Goal: Task Accomplishment & Management: Manage account settings

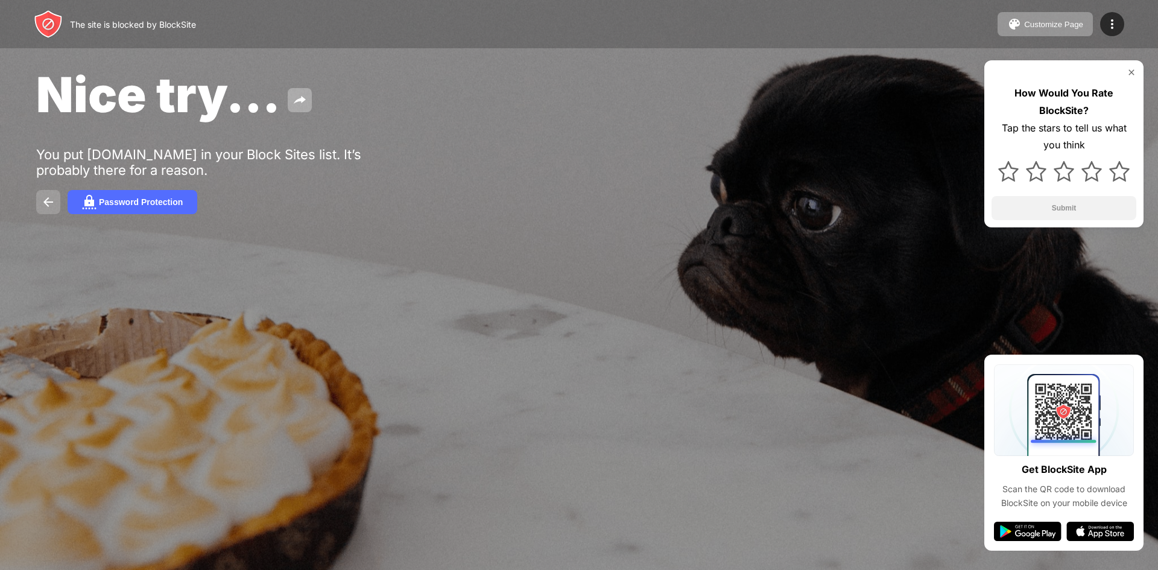
click at [57, 205] on button at bounding box center [48, 202] width 24 height 24
click at [299, 98] on img at bounding box center [299, 100] width 14 height 14
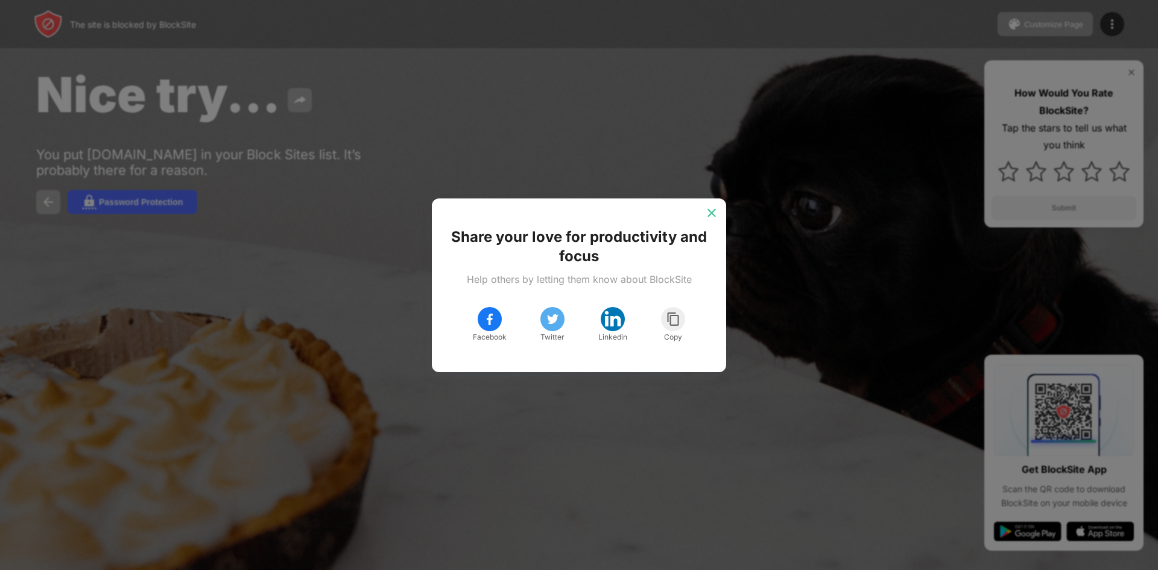
click at [716, 213] on img at bounding box center [711, 213] width 12 height 12
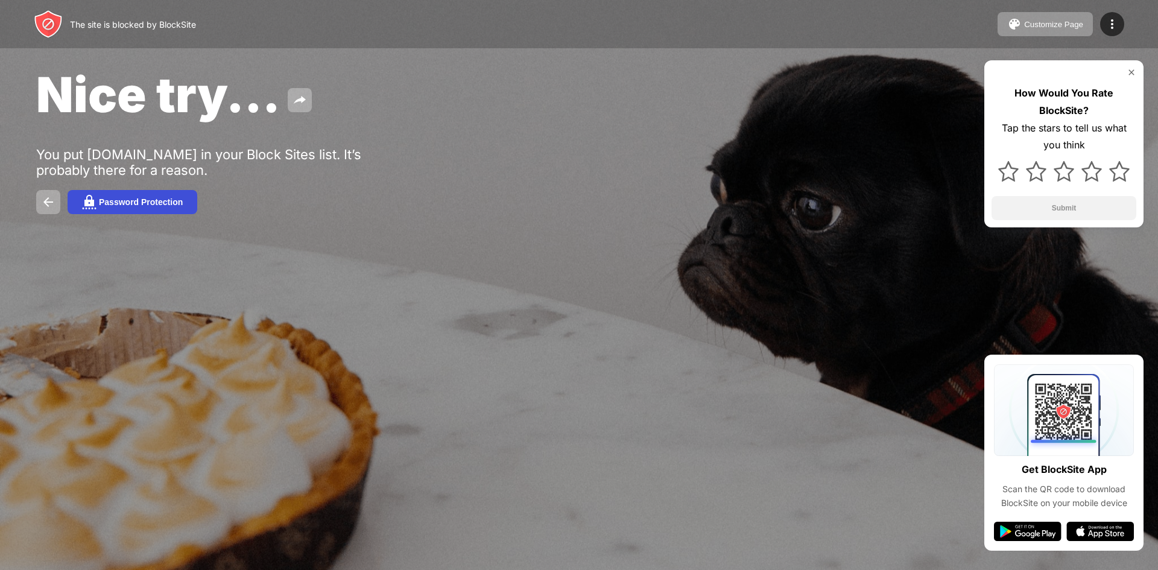
click at [131, 205] on div "Password Protection" at bounding box center [141, 202] width 84 height 10
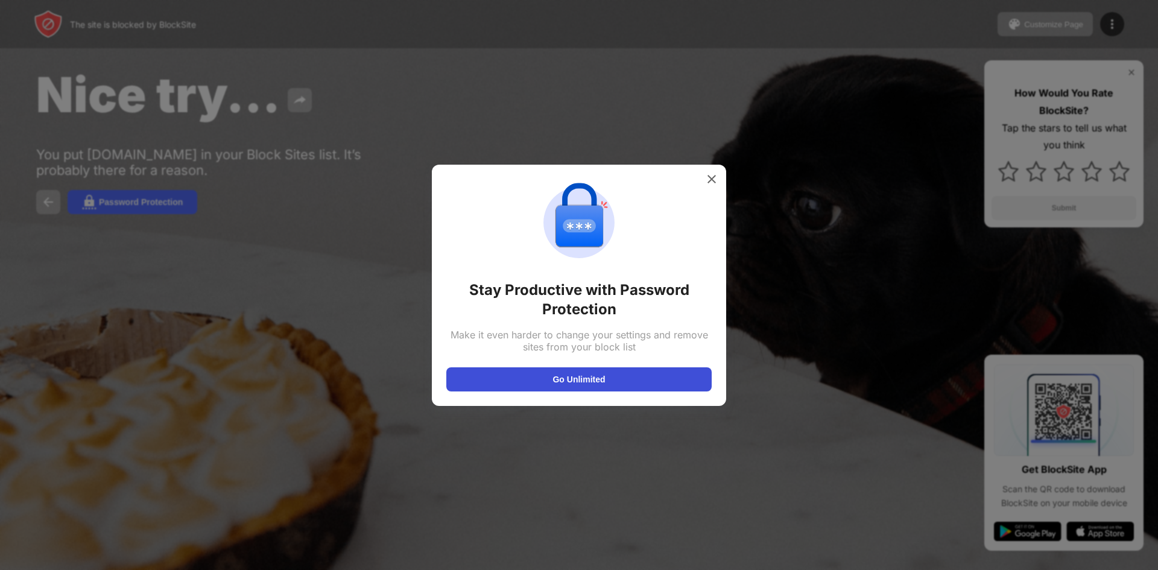
click at [598, 384] on button "Go Unlimited" at bounding box center [578, 379] width 265 height 24
click at [717, 175] on div at bounding box center [711, 178] width 19 height 19
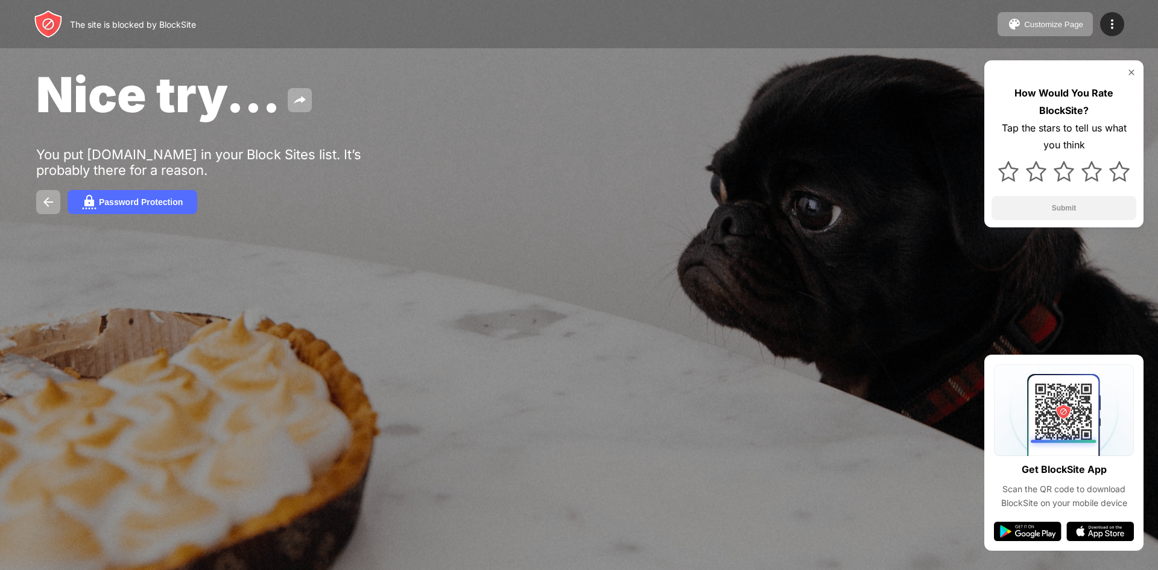
click at [63, 195] on div "Password Protection" at bounding box center [578, 202] width 1085 height 24
click at [54, 197] on img at bounding box center [48, 202] width 14 height 14
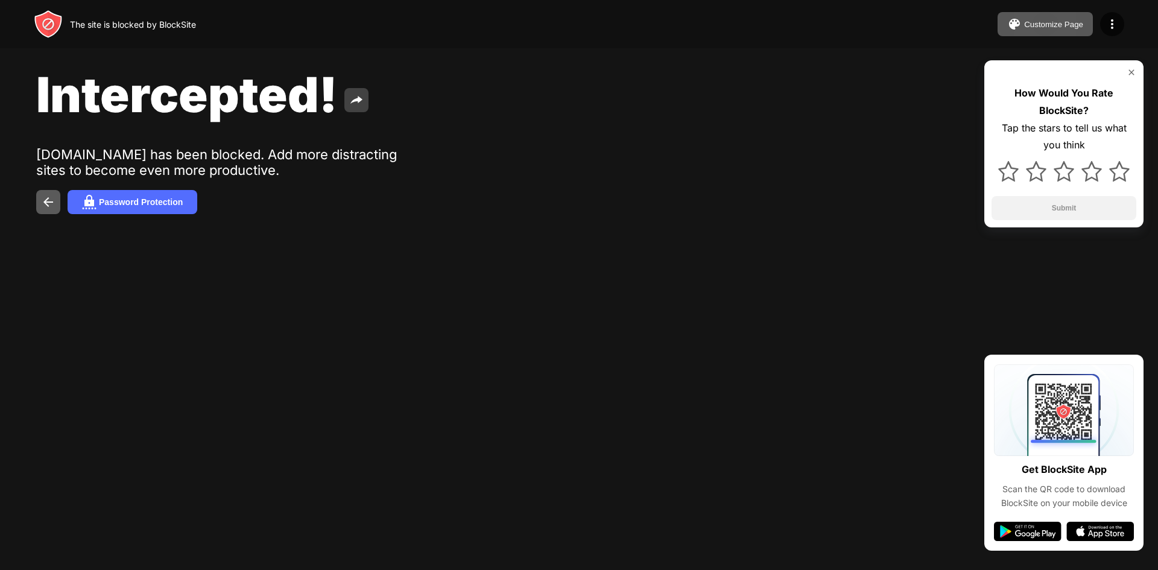
click at [356, 101] on img at bounding box center [356, 100] width 14 height 14
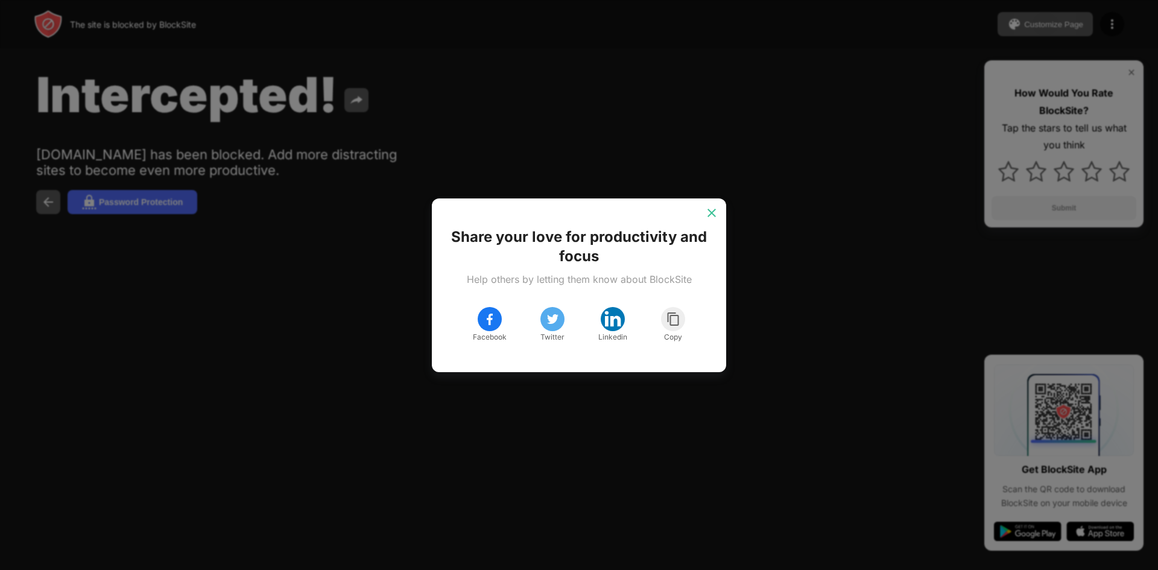
click at [712, 209] on img at bounding box center [711, 213] width 12 height 12
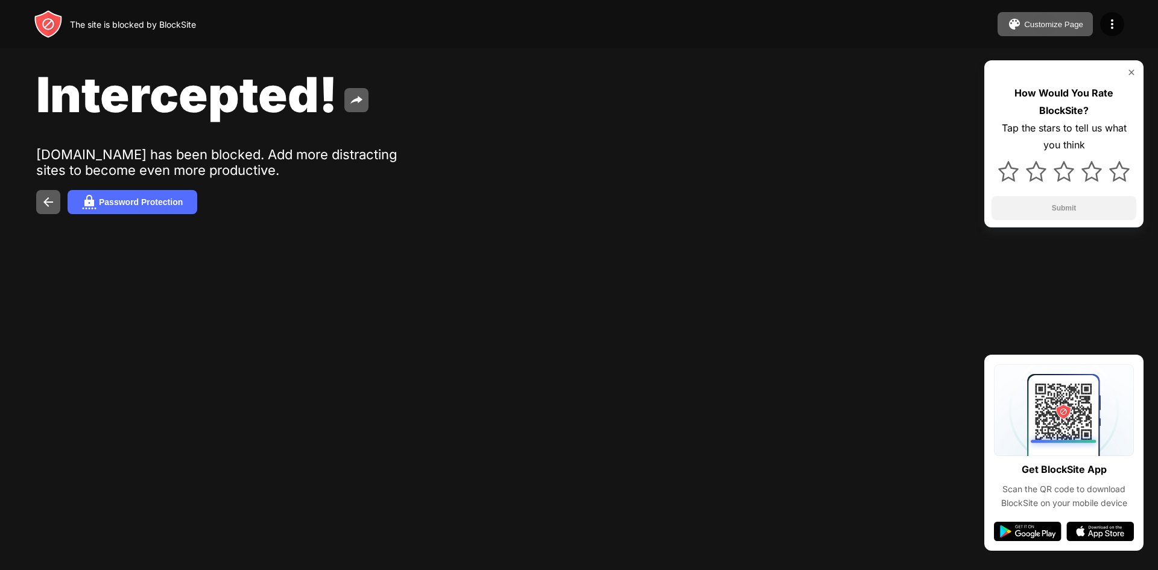
click at [1129, 71] on img at bounding box center [1131, 73] width 10 height 10
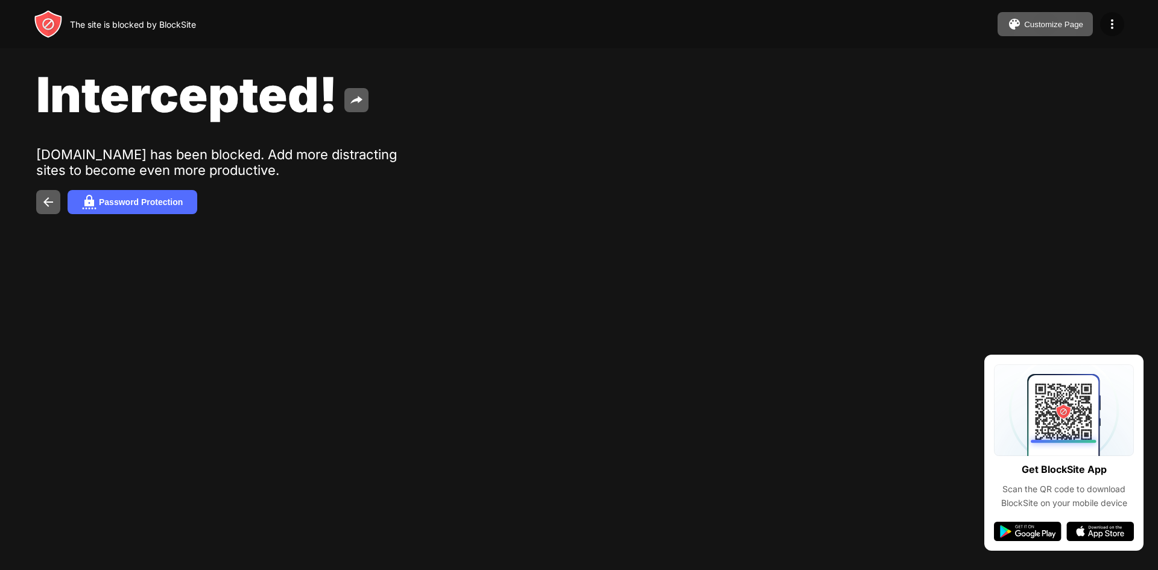
click at [1112, 27] on img at bounding box center [1112, 24] width 14 height 14
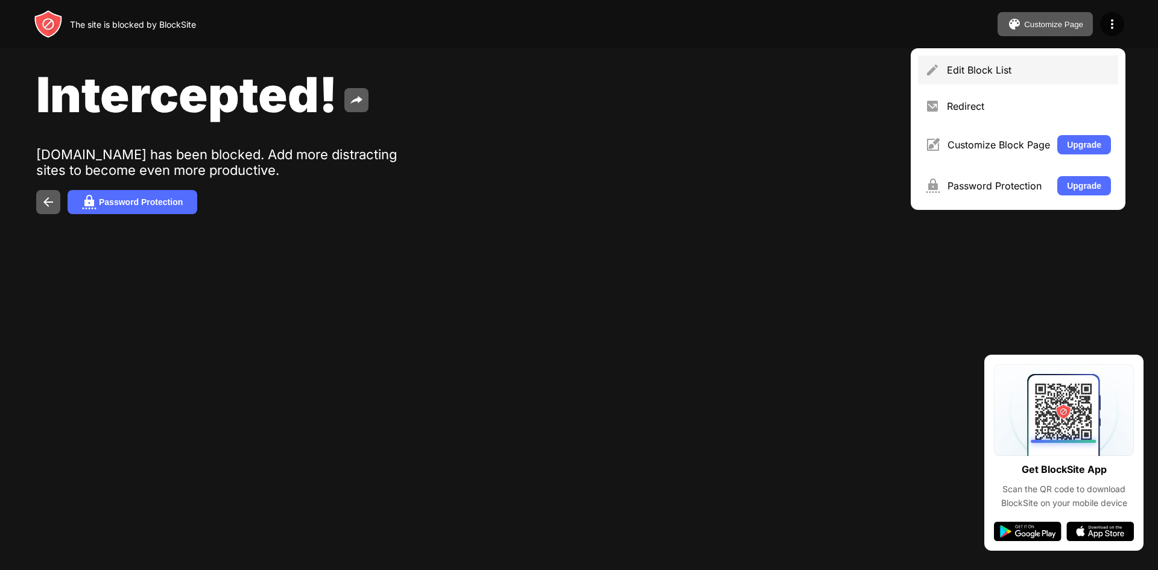
click at [1002, 73] on div "Edit Block List" at bounding box center [1029, 70] width 164 height 12
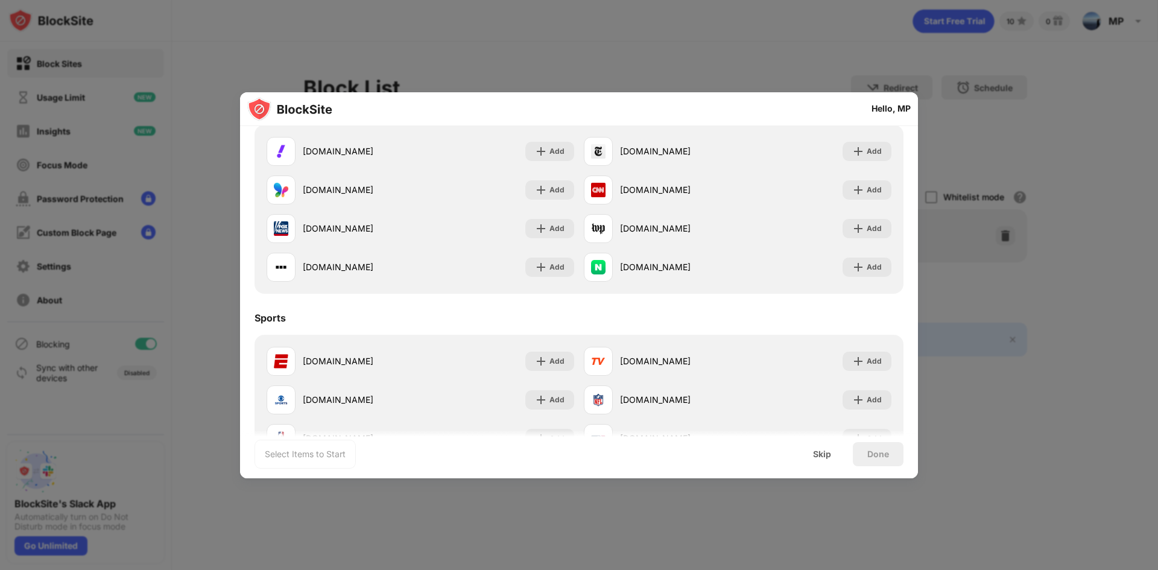
scroll to position [784, 0]
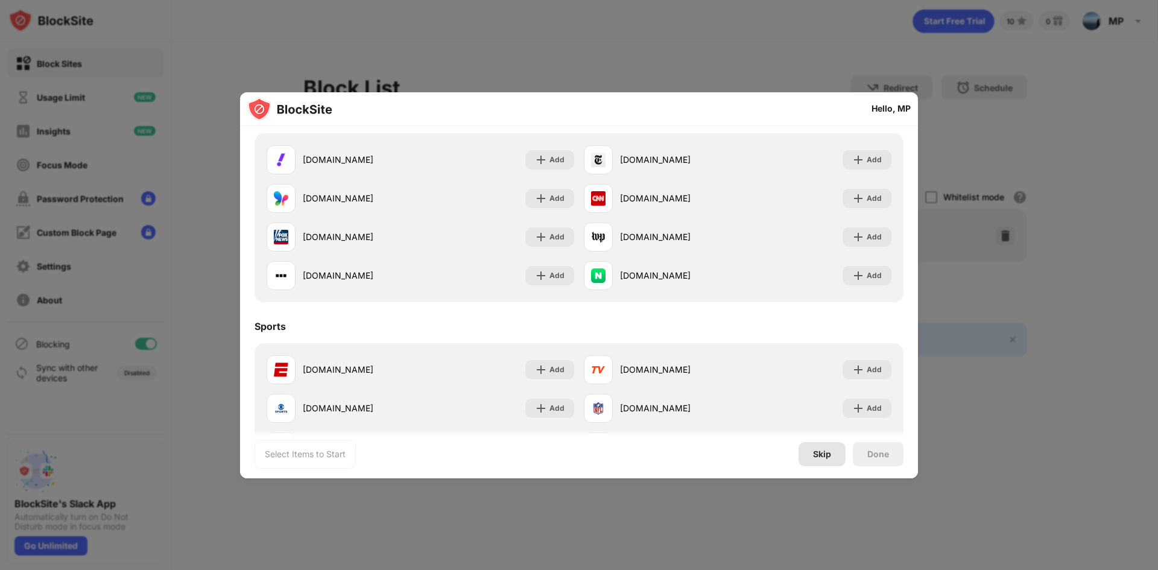
click at [827, 452] on div "Skip" at bounding box center [822, 454] width 18 height 10
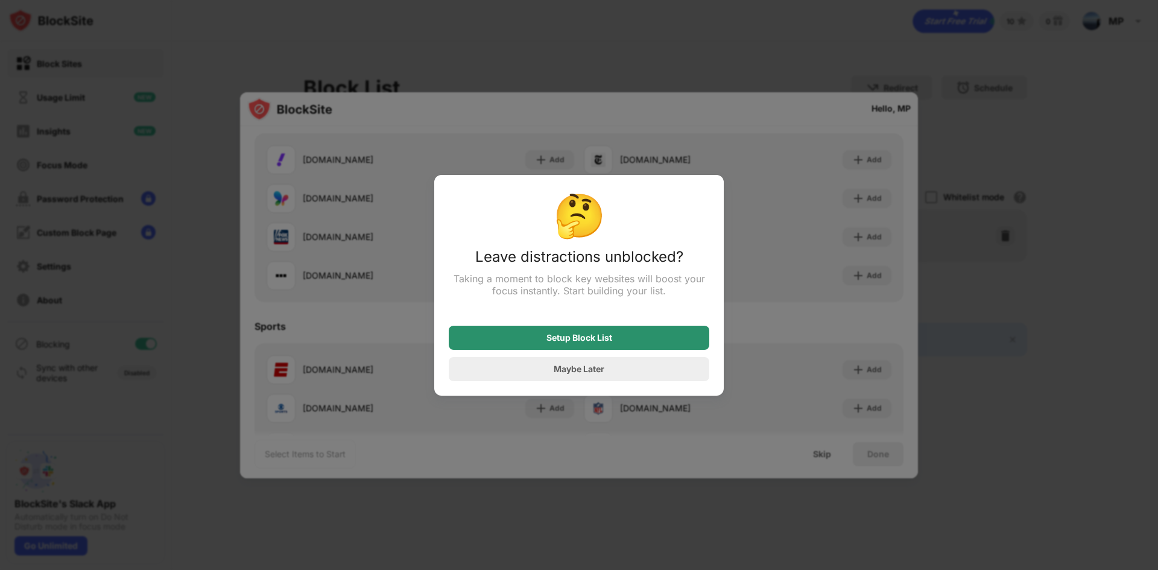
click at [619, 342] on div "Setup Block List" at bounding box center [579, 338] width 260 height 24
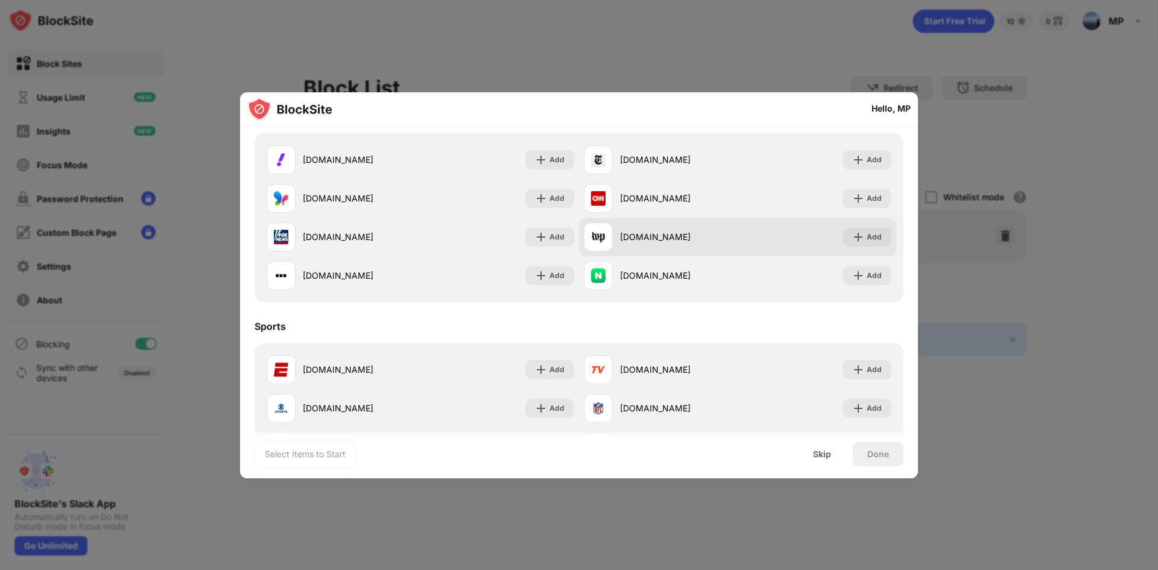
drag, startPoint x: 740, startPoint y: 109, endPoint x: 683, endPoint y: 218, distance: 122.7
click at [681, 219] on div "Hello, MP Build Your Block List Choose up to 2 items to block and start regaini…" at bounding box center [579, 150] width 678 height 1684
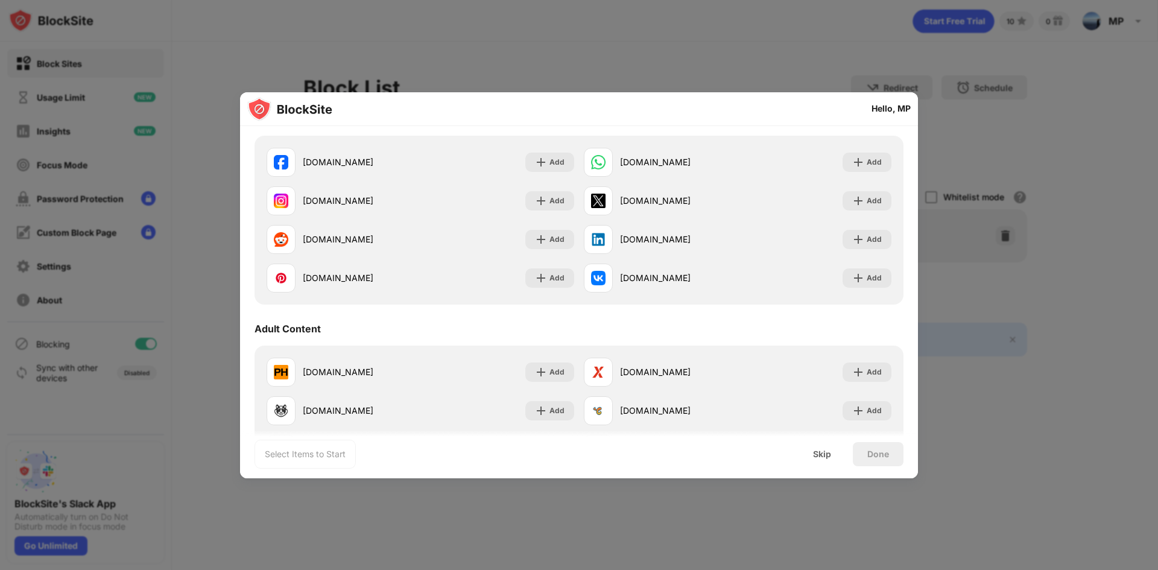
scroll to position [0, 0]
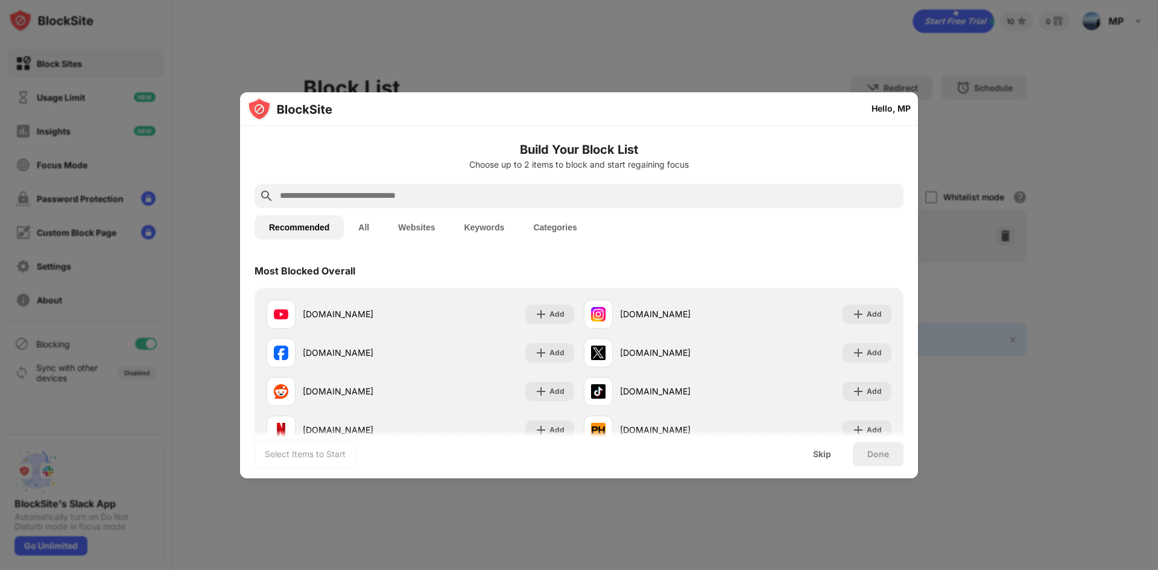
click at [358, 227] on button "All" at bounding box center [364, 227] width 40 height 24
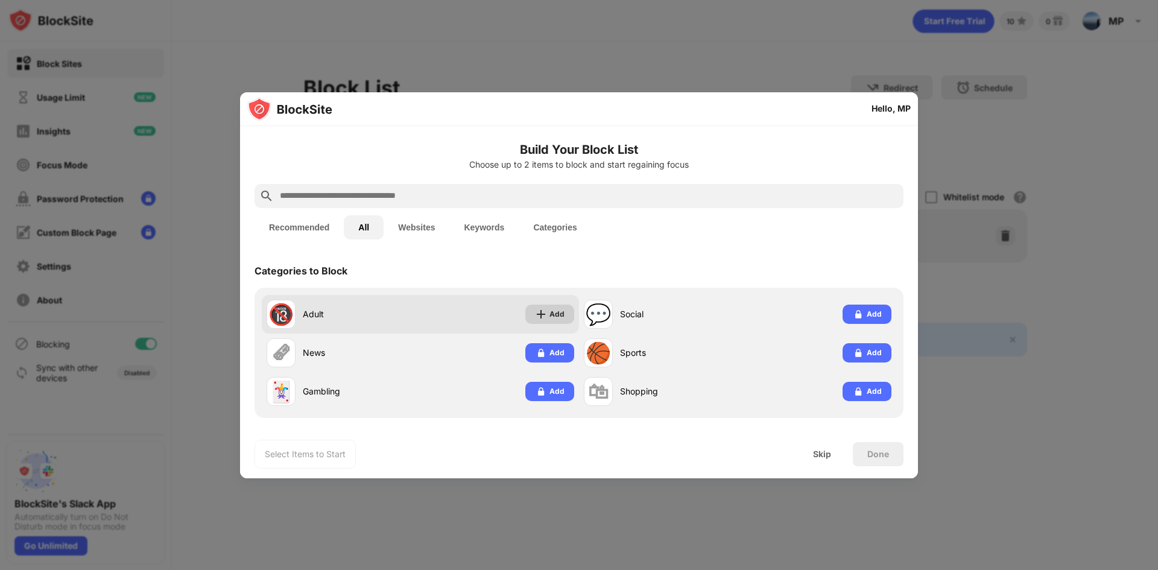
click at [553, 311] on div "Add" at bounding box center [556, 314] width 15 height 12
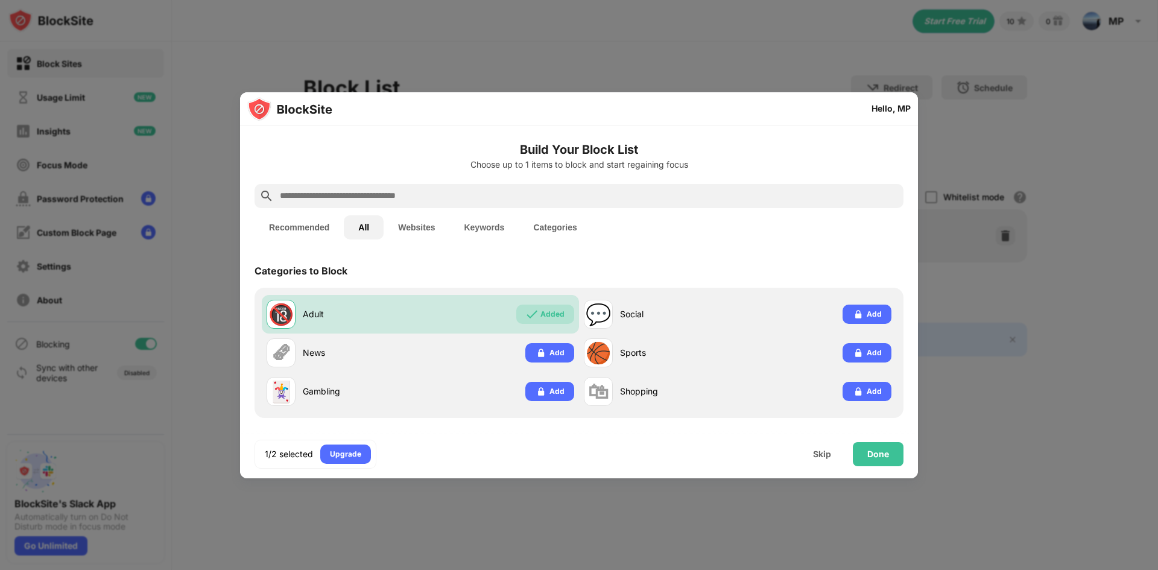
click at [424, 229] on button "Websites" at bounding box center [416, 227] width 66 height 24
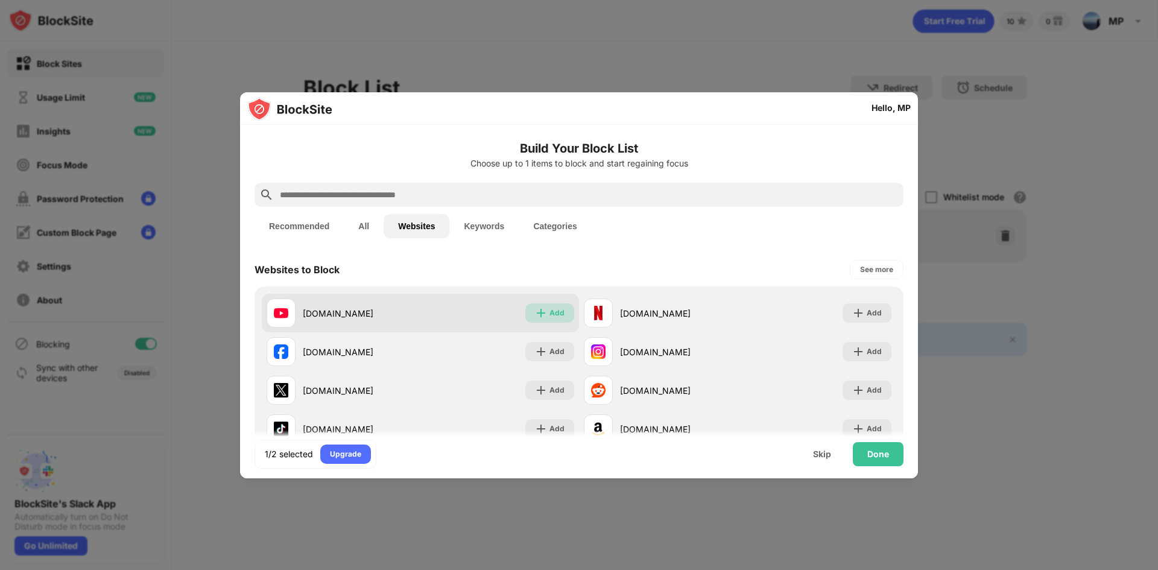
click at [544, 313] on div "Add" at bounding box center [549, 312] width 49 height 19
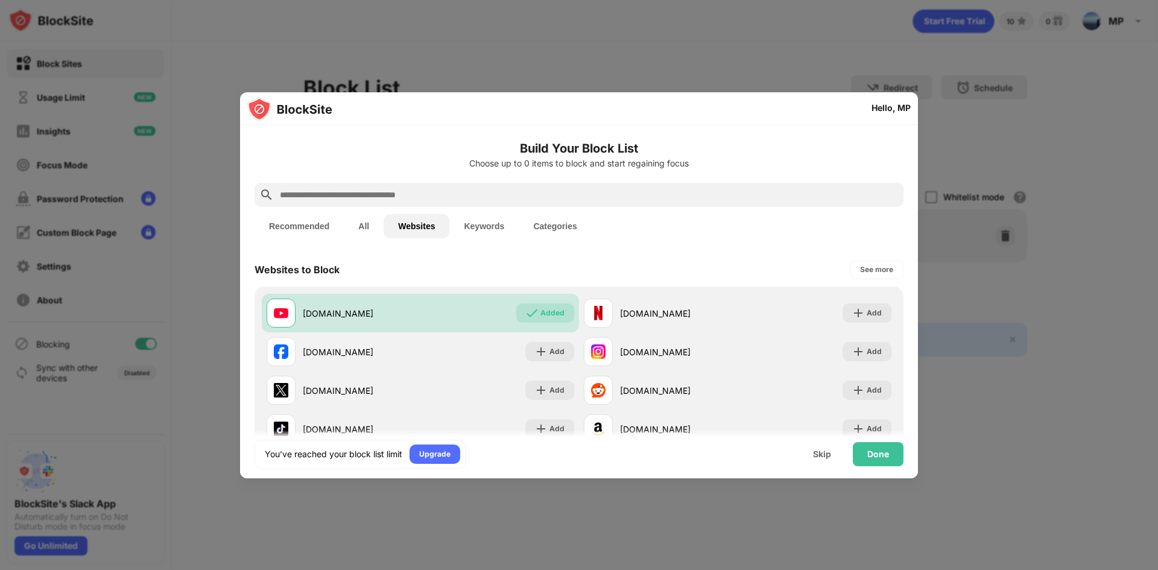
click at [481, 229] on button "Keywords" at bounding box center [483, 226] width 69 height 24
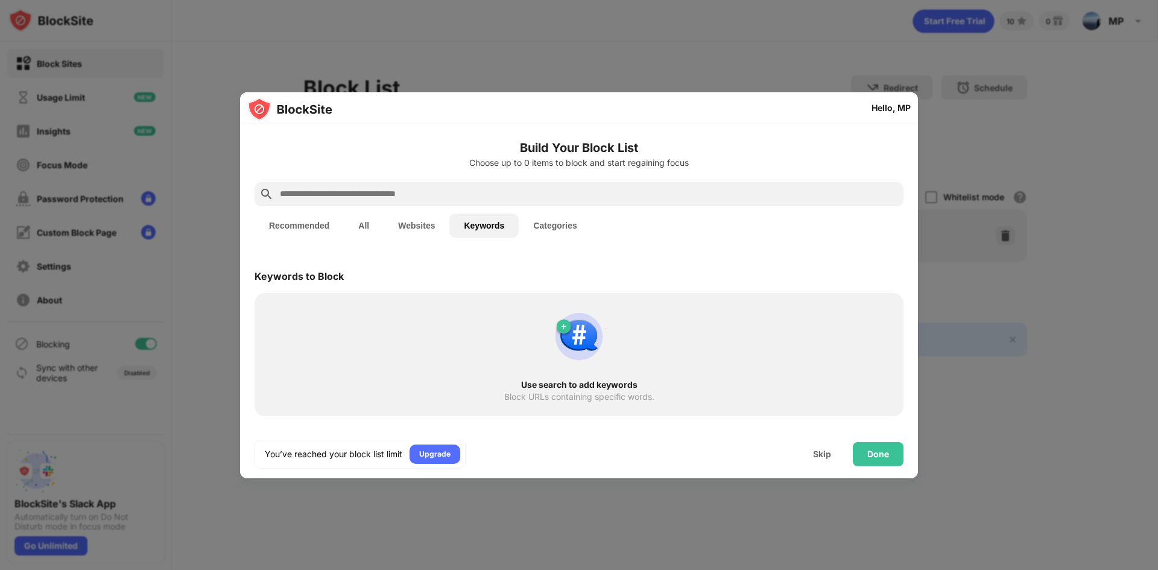
click at [558, 224] on button "Categories" at bounding box center [555, 225] width 72 height 24
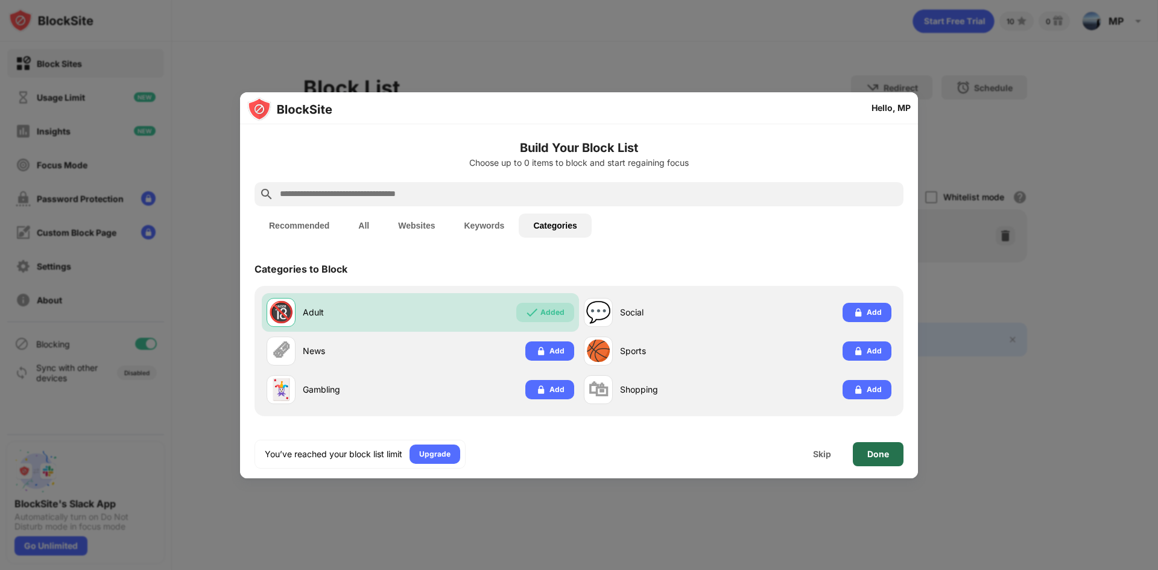
click at [868, 453] on div "Done" at bounding box center [878, 454] width 22 height 10
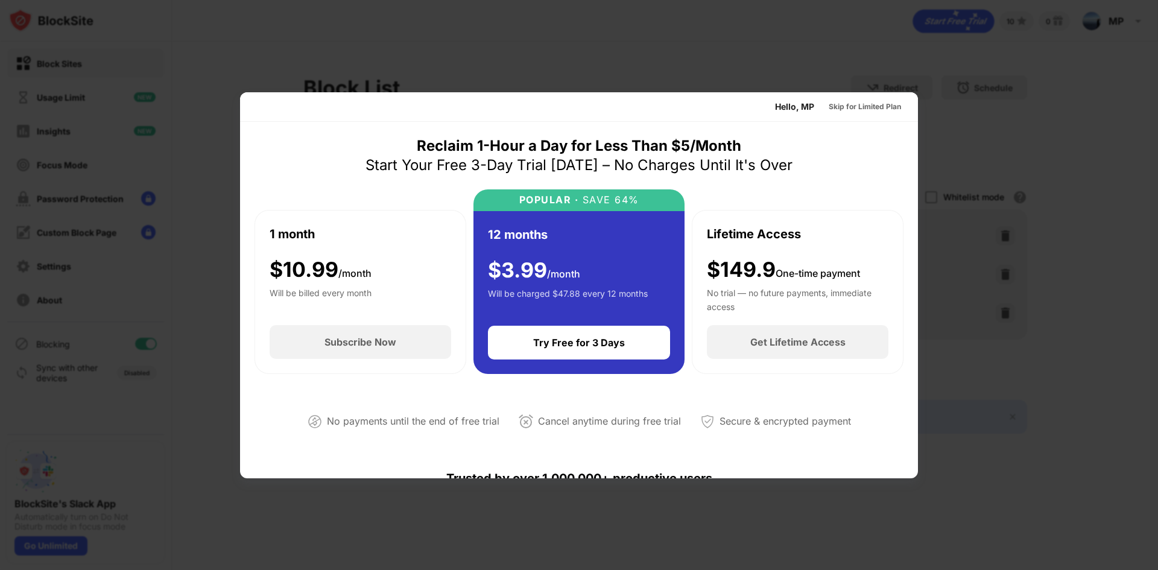
click at [484, 426] on div "No payments until the end of free trial" at bounding box center [413, 420] width 172 height 17
click at [123, 179] on div at bounding box center [579, 285] width 1158 height 570
drag, startPoint x: 326, startPoint y: 105, endPoint x: 472, endPoint y: 260, distance: 213.7
click at [468, 265] on div "Hello, MP Skip for Limited Plan Reclaim 1-Hour a Day for Less Than $5/Month Sta…" at bounding box center [579, 579] width 678 height 974
drag, startPoint x: 740, startPoint y: 116, endPoint x: 749, endPoint y: 115, distance: 9.1
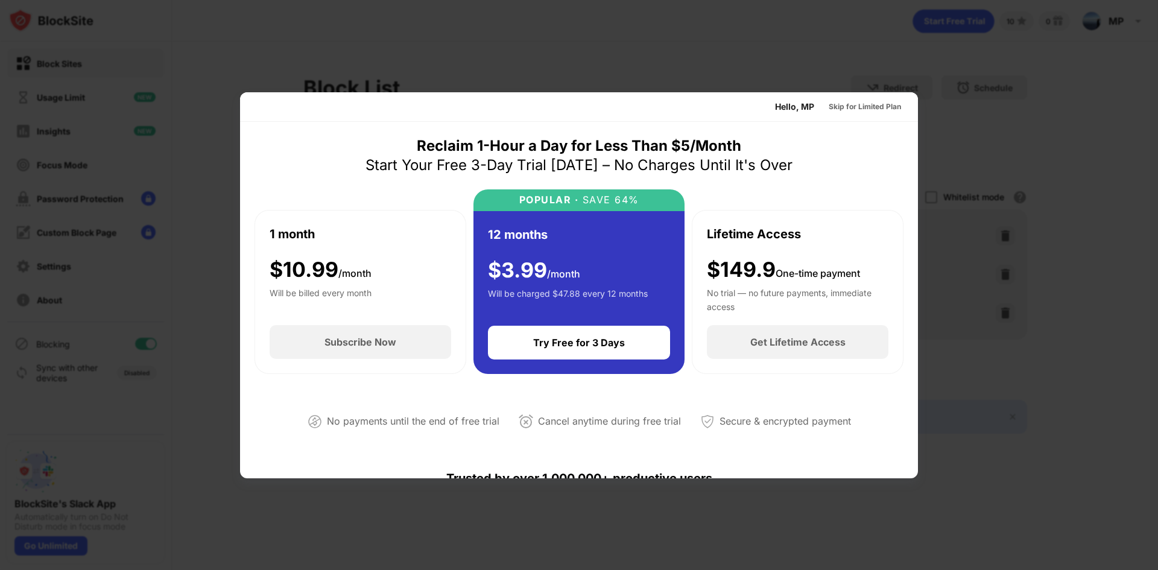
click at [745, 116] on div "Hello, MP Skip for Limited Plan" at bounding box center [579, 107] width 678 height 30
click at [749, 115] on div "Hello, MP Skip for Limited Plan" at bounding box center [579, 107] width 678 height 30
drag, startPoint x: 763, startPoint y: 116, endPoint x: 799, endPoint y: 124, distance: 36.9
click at [784, 119] on div "Hello, MP Skip for Limited Plan" at bounding box center [579, 107] width 678 height 30
drag, startPoint x: 799, startPoint y: 124, endPoint x: 826, endPoint y: 142, distance: 32.1
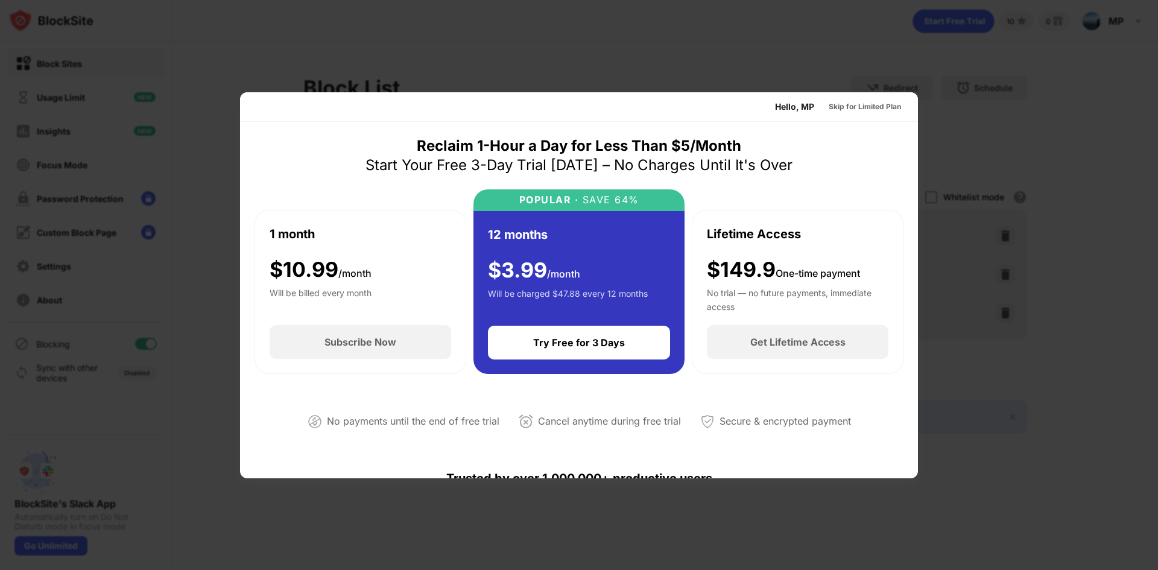
click at [824, 140] on div "Hello, MP Skip for Limited Plan Reclaim 1-Hour a Day for Less Than $5/Month Sta…" at bounding box center [579, 579] width 678 height 974
click at [823, 145] on div "Reclaim 1-Hour a Day for Less Than $5/Month Start Your Free 3-Day Trial Today –…" at bounding box center [578, 293] width 649 height 314
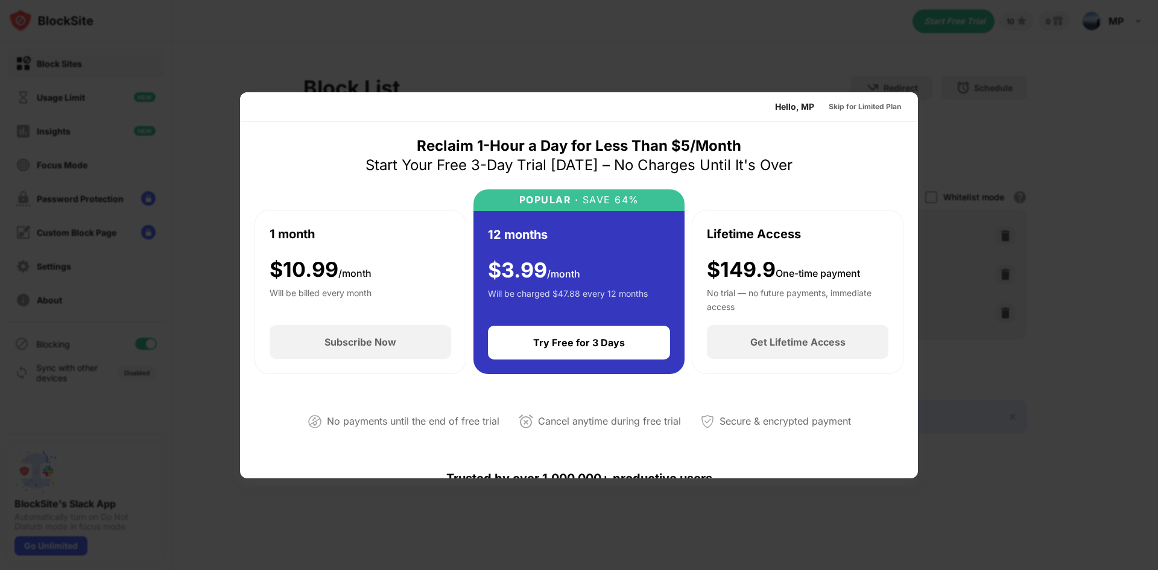
click at [823, 145] on div "Reclaim 1-Hour a Day for Less Than $5/Month Start Your Free 3-Day Trial Today –…" at bounding box center [578, 293] width 649 height 314
click at [854, 110] on div "Skip for Limited Plan" at bounding box center [864, 107] width 72 height 12
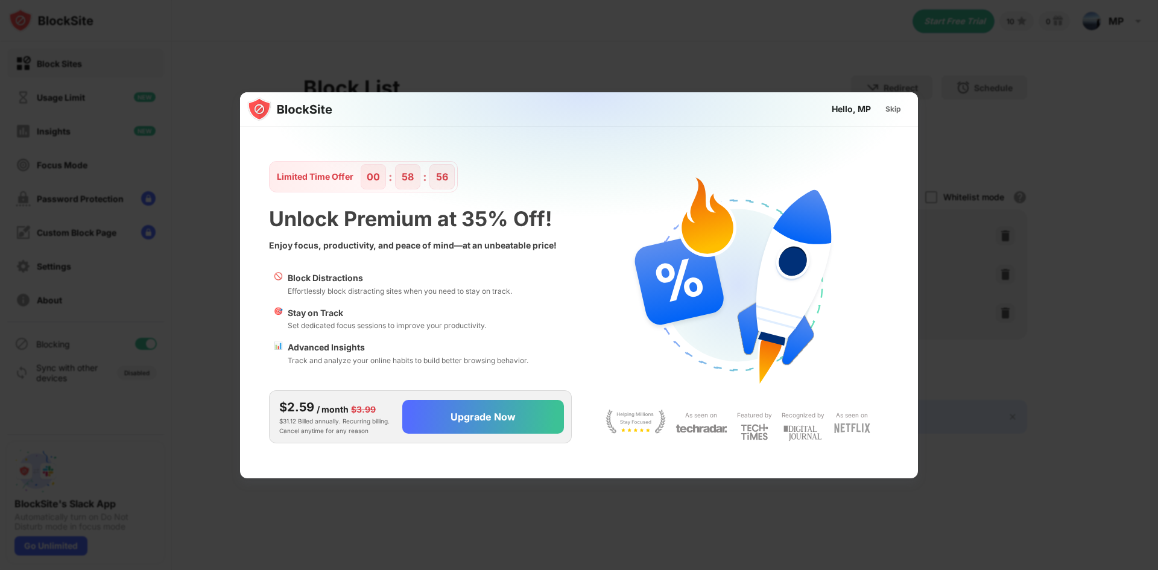
drag, startPoint x: 881, startPoint y: 107, endPoint x: 273, endPoint y: 279, distance: 632.3
click at [275, 127] on div "Hello, MP Skip" at bounding box center [579, 109] width 678 height 34
click at [900, 108] on div "Skip" at bounding box center [893, 109] width 16 height 12
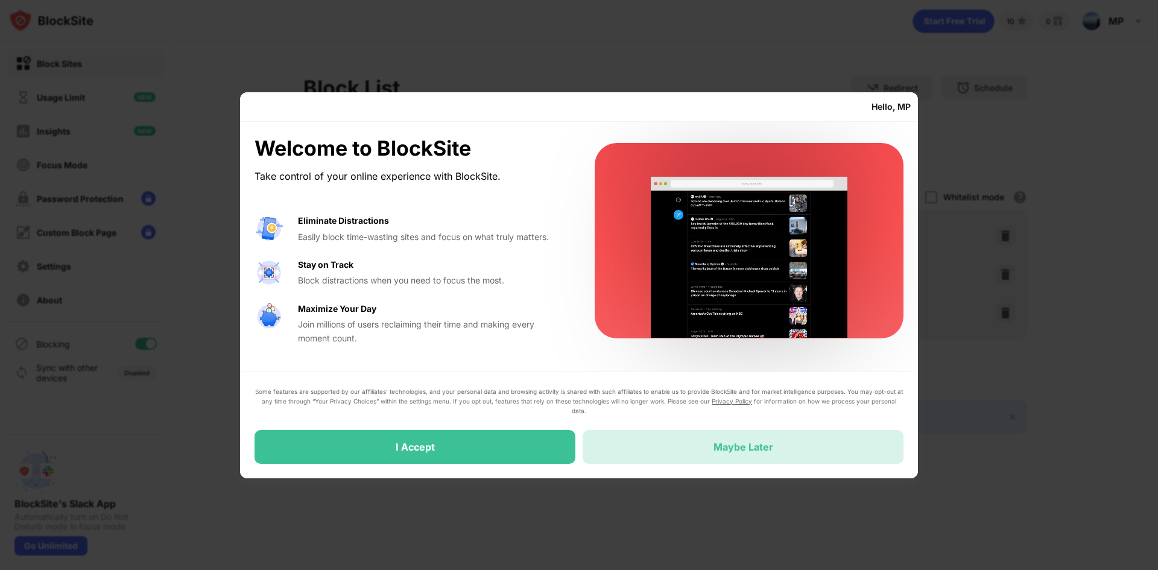
click at [774, 452] on div "Maybe Later" at bounding box center [742, 447] width 321 height 34
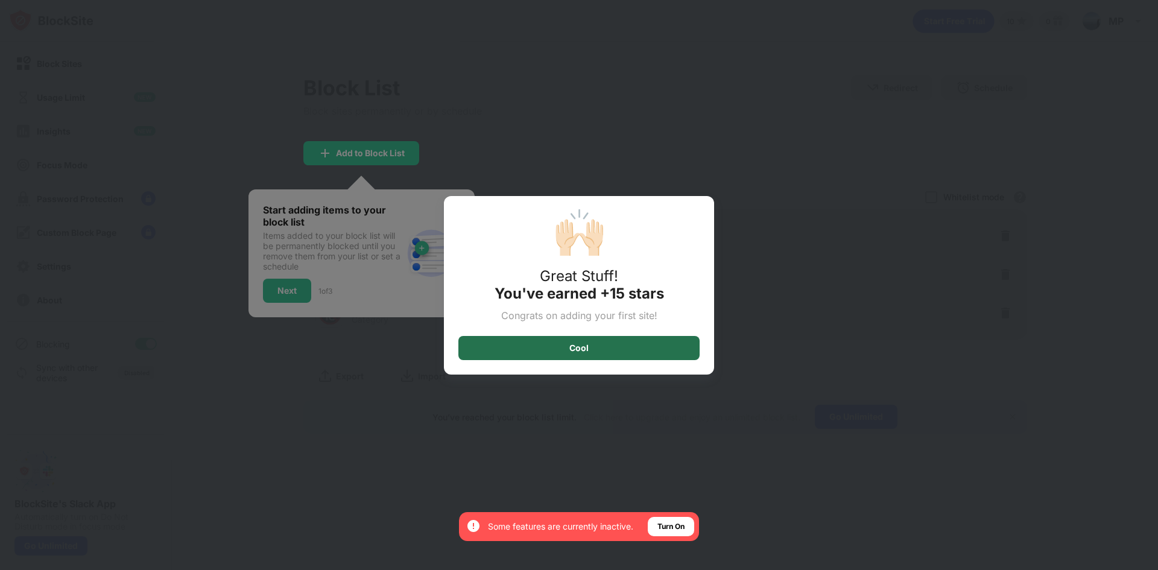
click at [616, 344] on div "Cool" at bounding box center [578, 348] width 241 height 24
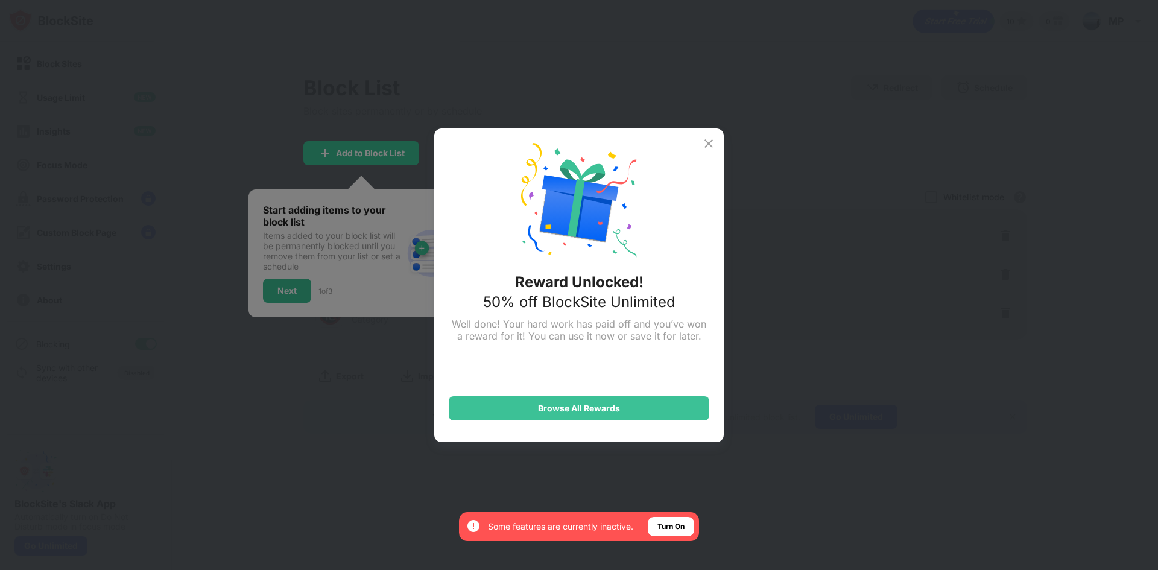
click at [711, 142] on img at bounding box center [708, 143] width 14 height 14
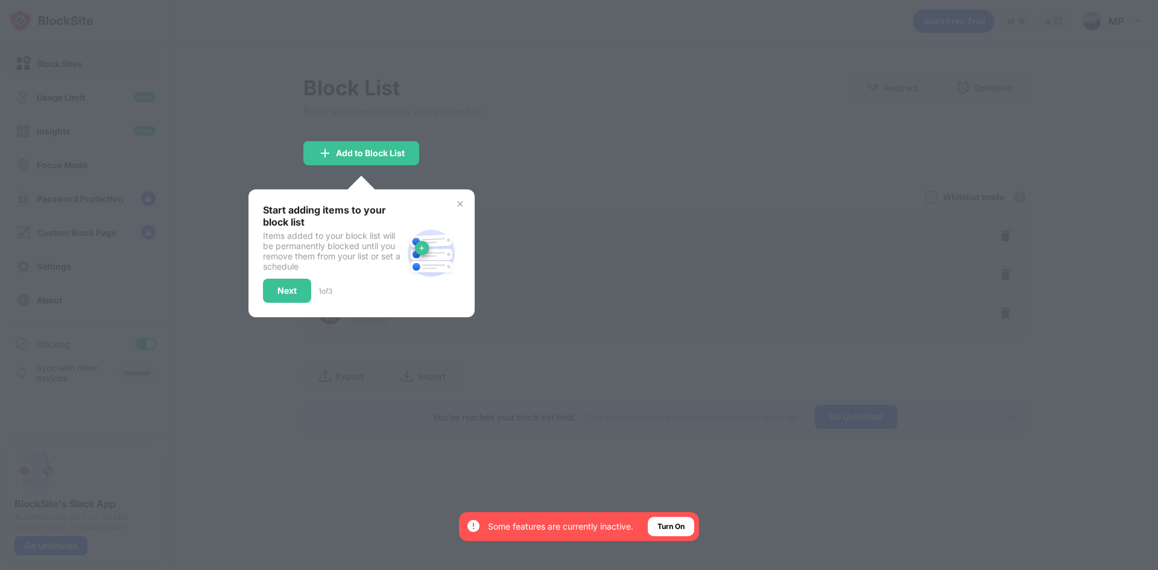
click at [395, 175] on div at bounding box center [579, 285] width 1158 height 570
drag, startPoint x: 290, startPoint y: 283, endPoint x: 297, endPoint y: 289, distance: 8.6
click at [291, 283] on div "Next" at bounding box center [287, 291] width 48 height 24
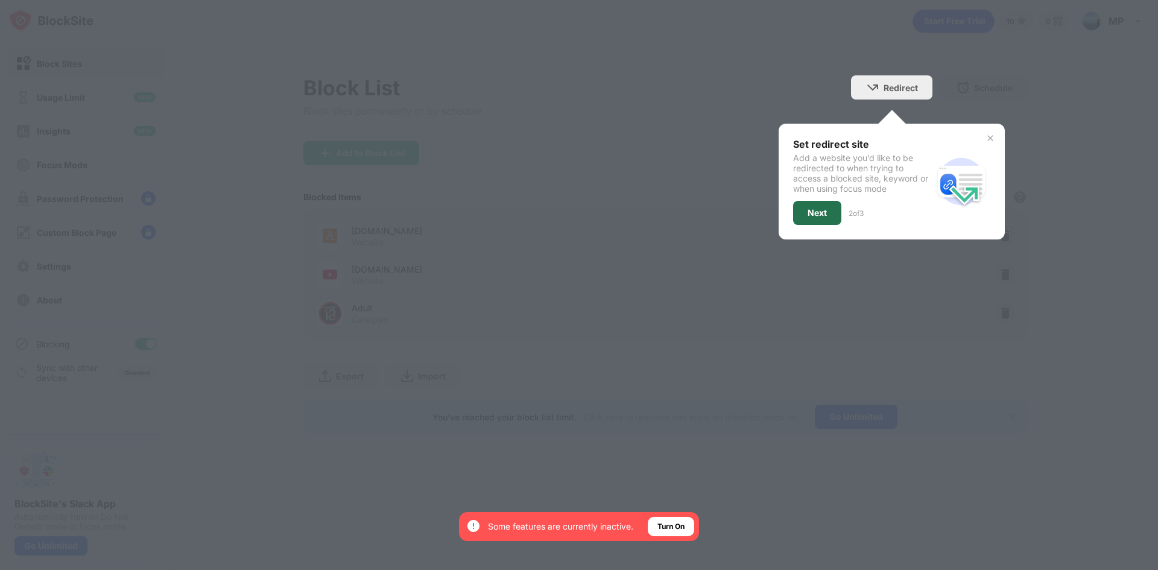
click at [806, 212] on div "Next" at bounding box center [817, 213] width 48 height 24
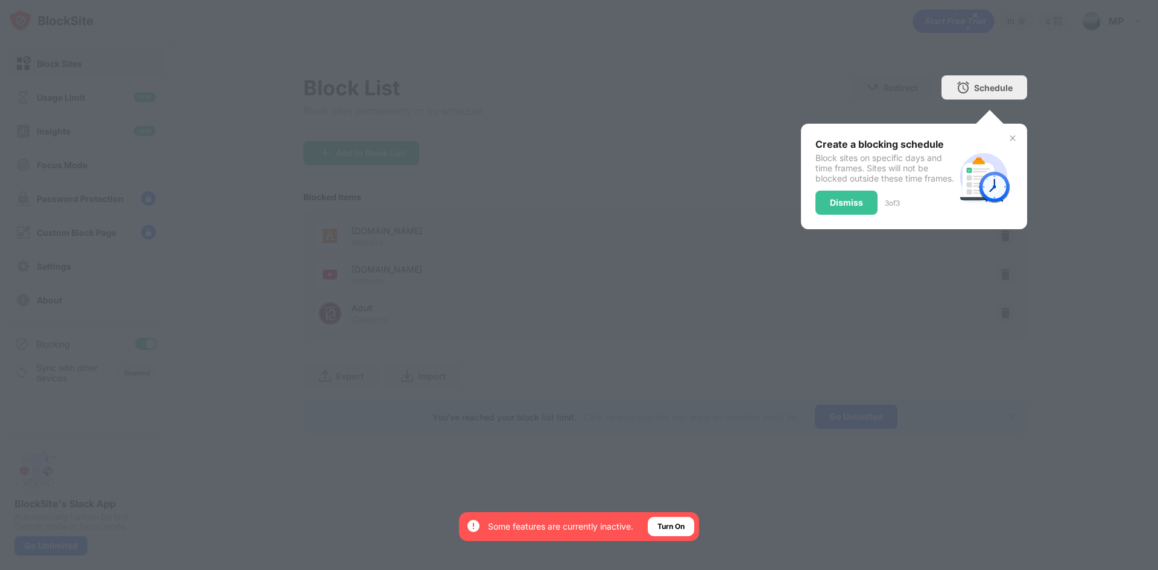
click at [869, 202] on div "Dismiss" at bounding box center [846, 203] width 62 height 24
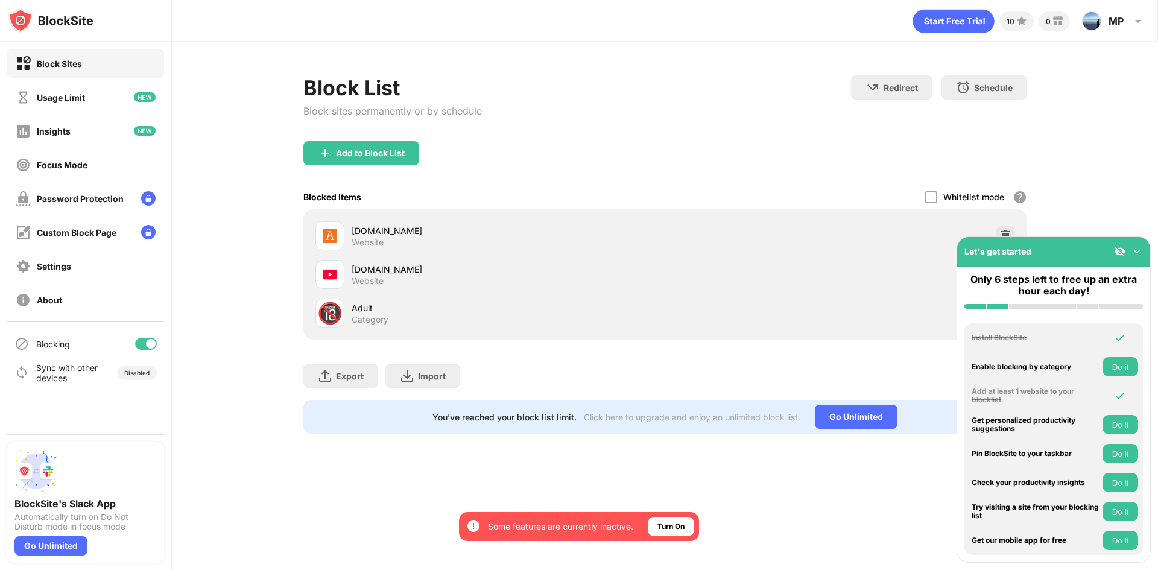
click at [1009, 232] on img at bounding box center [1005, 236] width 12 height 12
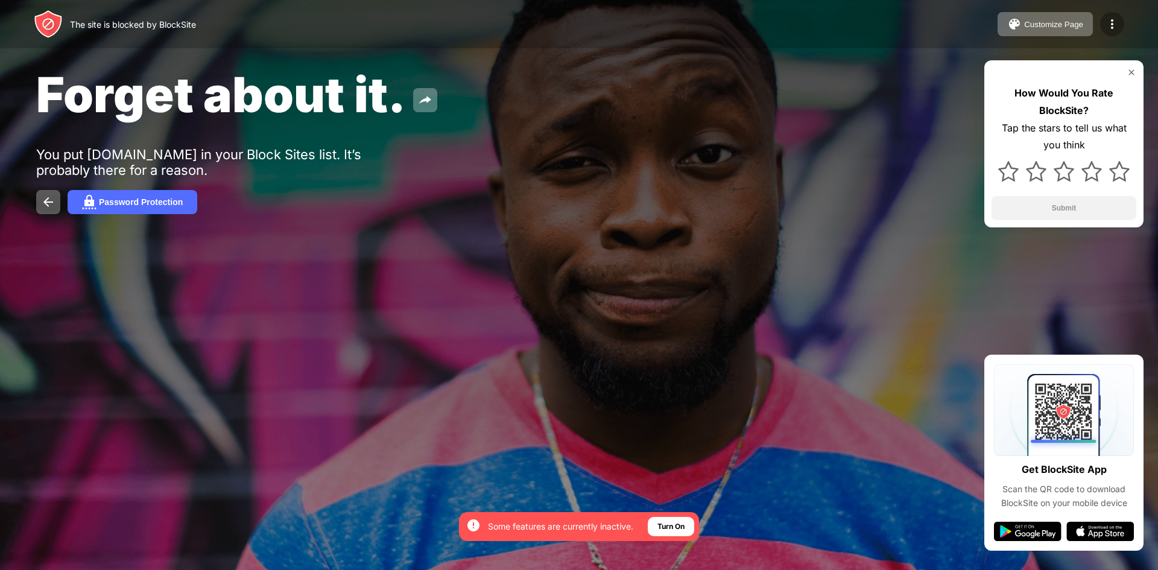
click at [1115, 16] on div at bounding box center [1112, 24] width 24 height 24
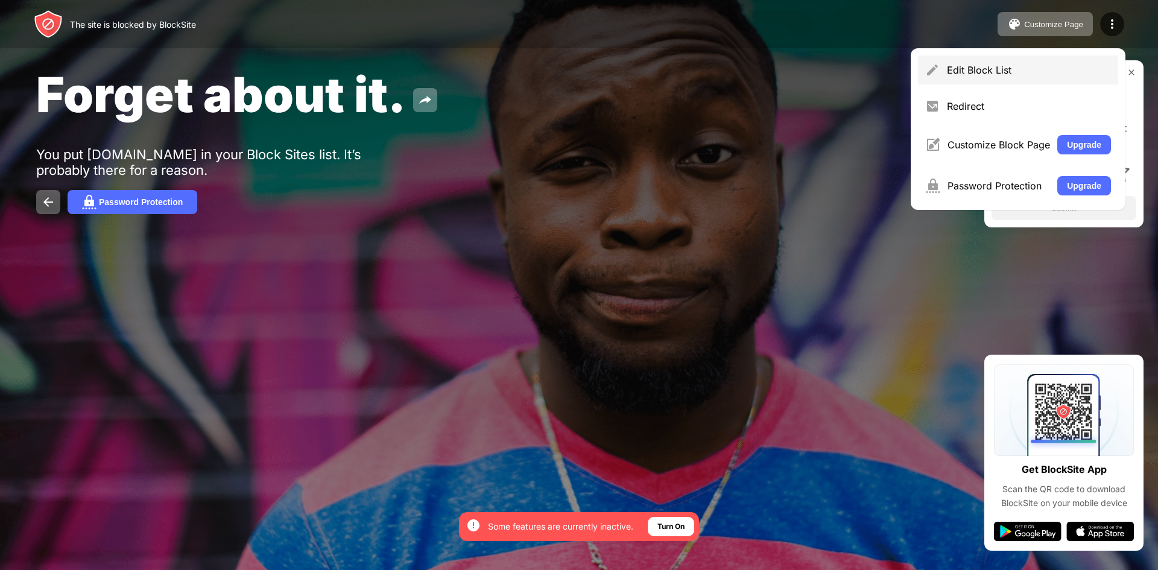
click at [1003, 78] on div "Edit Block List" at bounding box center [1018, 69] width 200 height 29
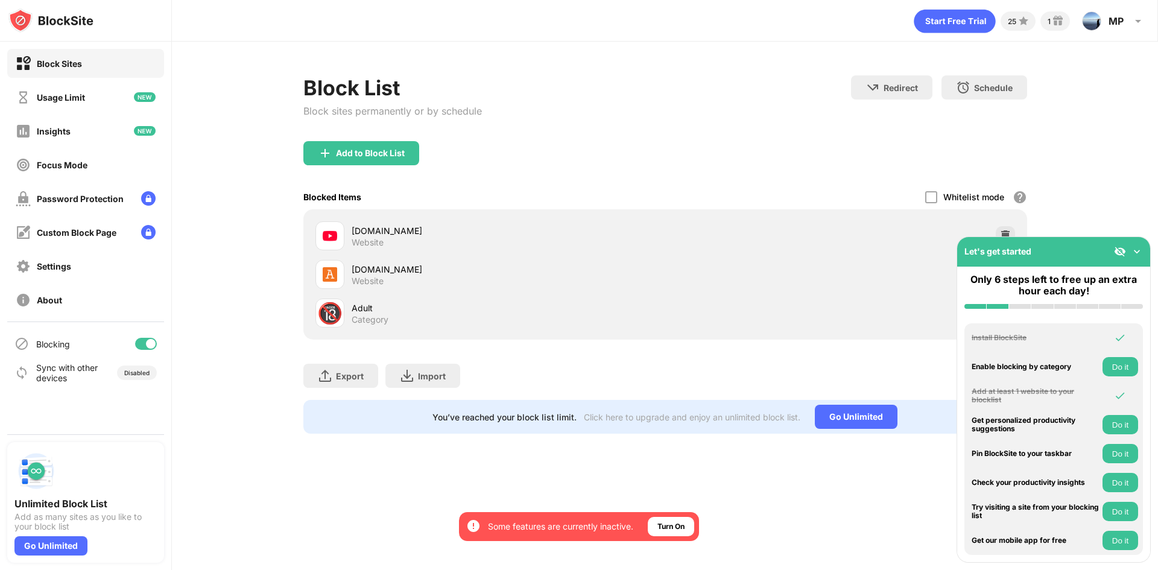
click at [1140, 249] on img at bounding box center [1136, 251] width 12 height 12
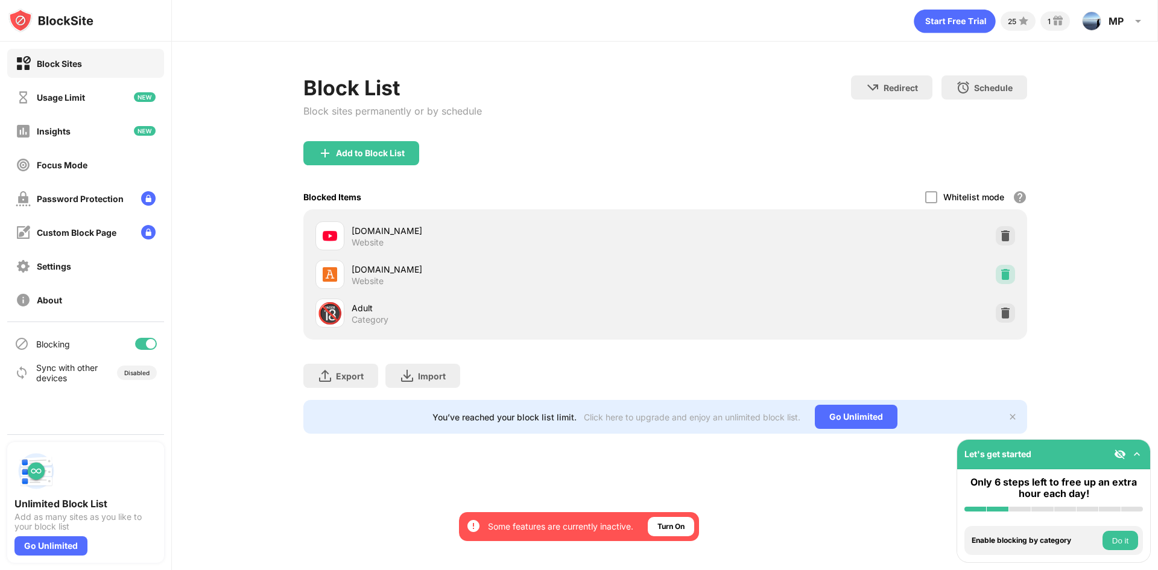
click at [1009, 271] on img at bounding box center [1005, 274] width 12 height 12
